Goal: Task Accomplishment & Management: Complete application form

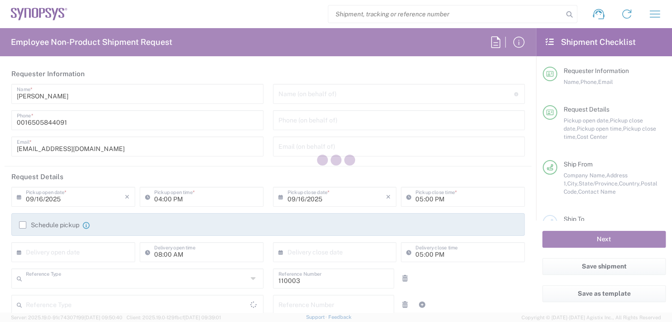
type input "Department"
type input "US01, FAC, MV/SV Fac 110003"
type input "[GEOGRAPHIC_DATA]"
type input "[US_STATE]"
type input "[GEOGRAPHIC_DATA]"
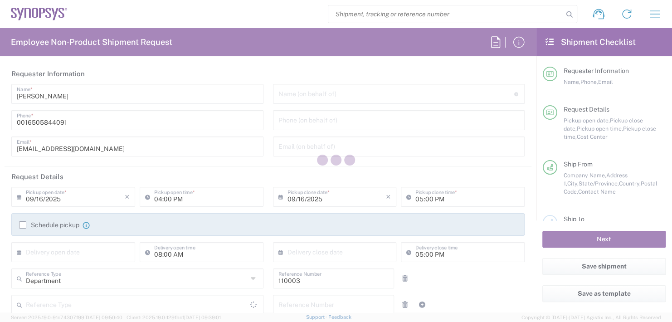
type input "Delivered at Place"
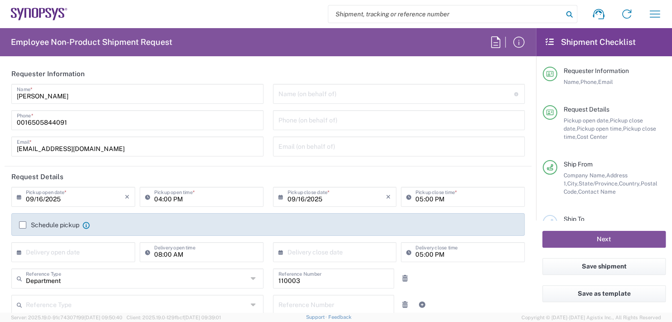
type input "Headquarters USSV"
